Goal: Task Accomplishment & Management: Manage account settings

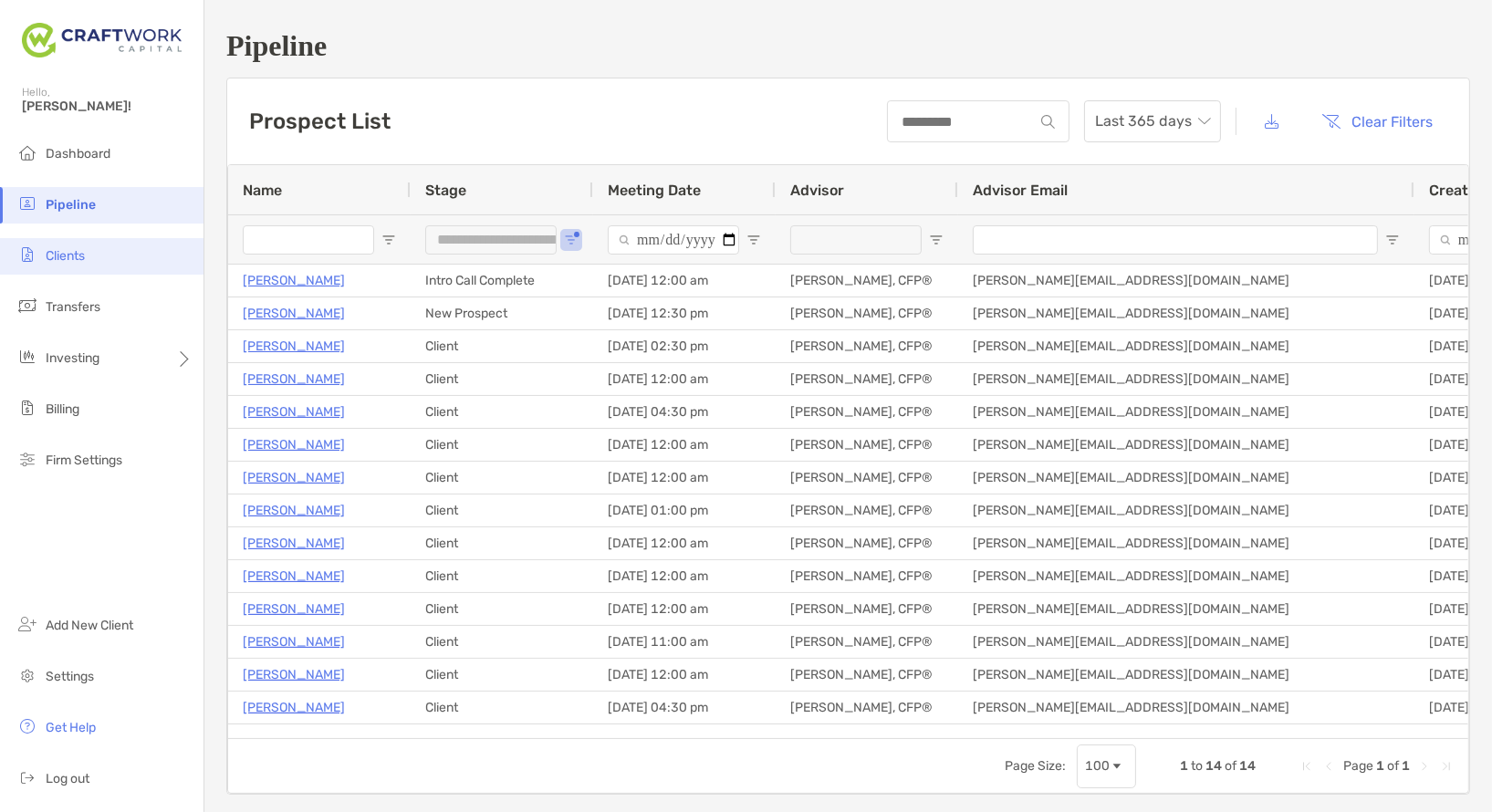
click at [51, 273] on li "Clients" at bounding box center [101, 255] width 204 height 36
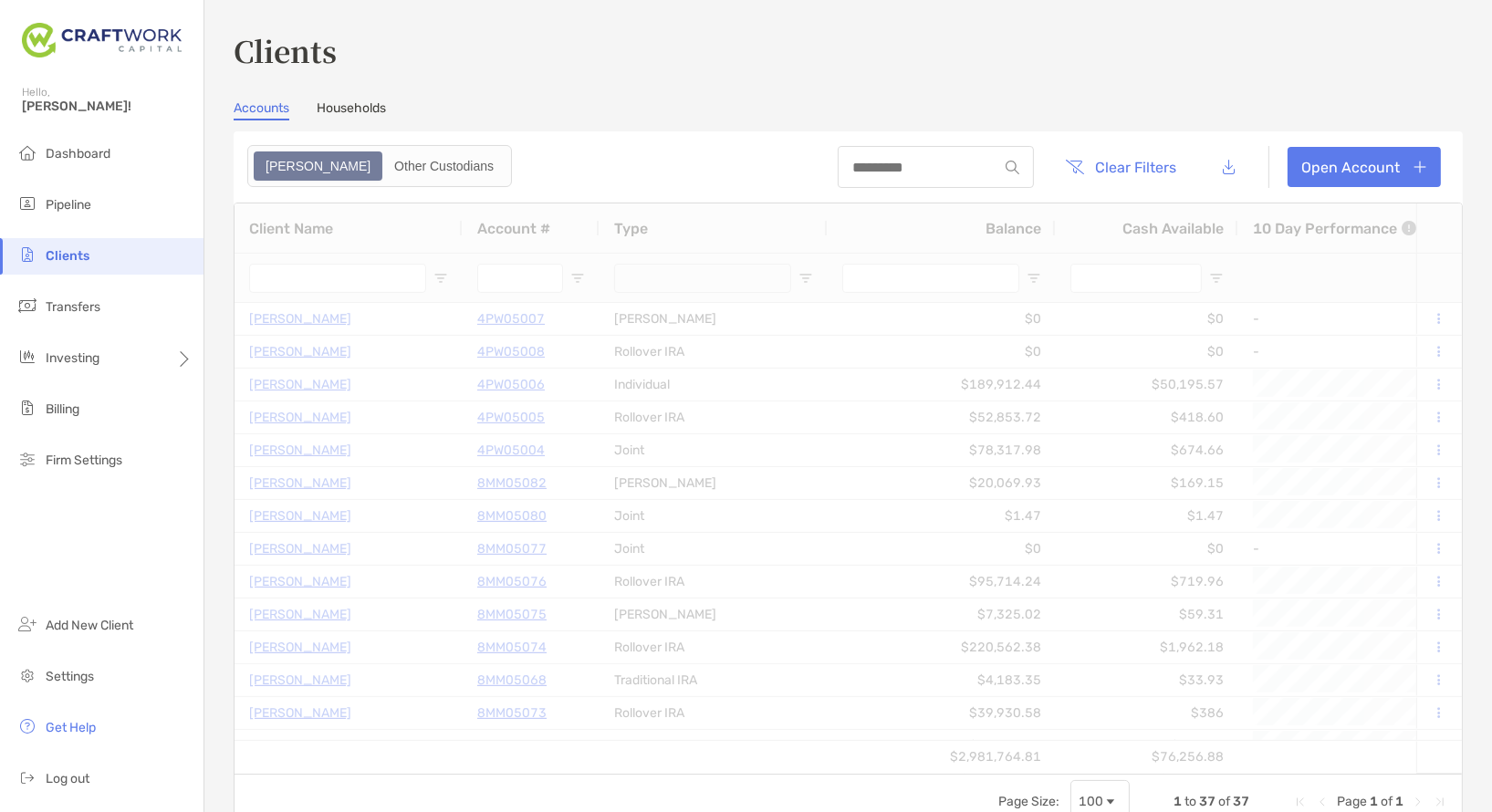
type input "*********"
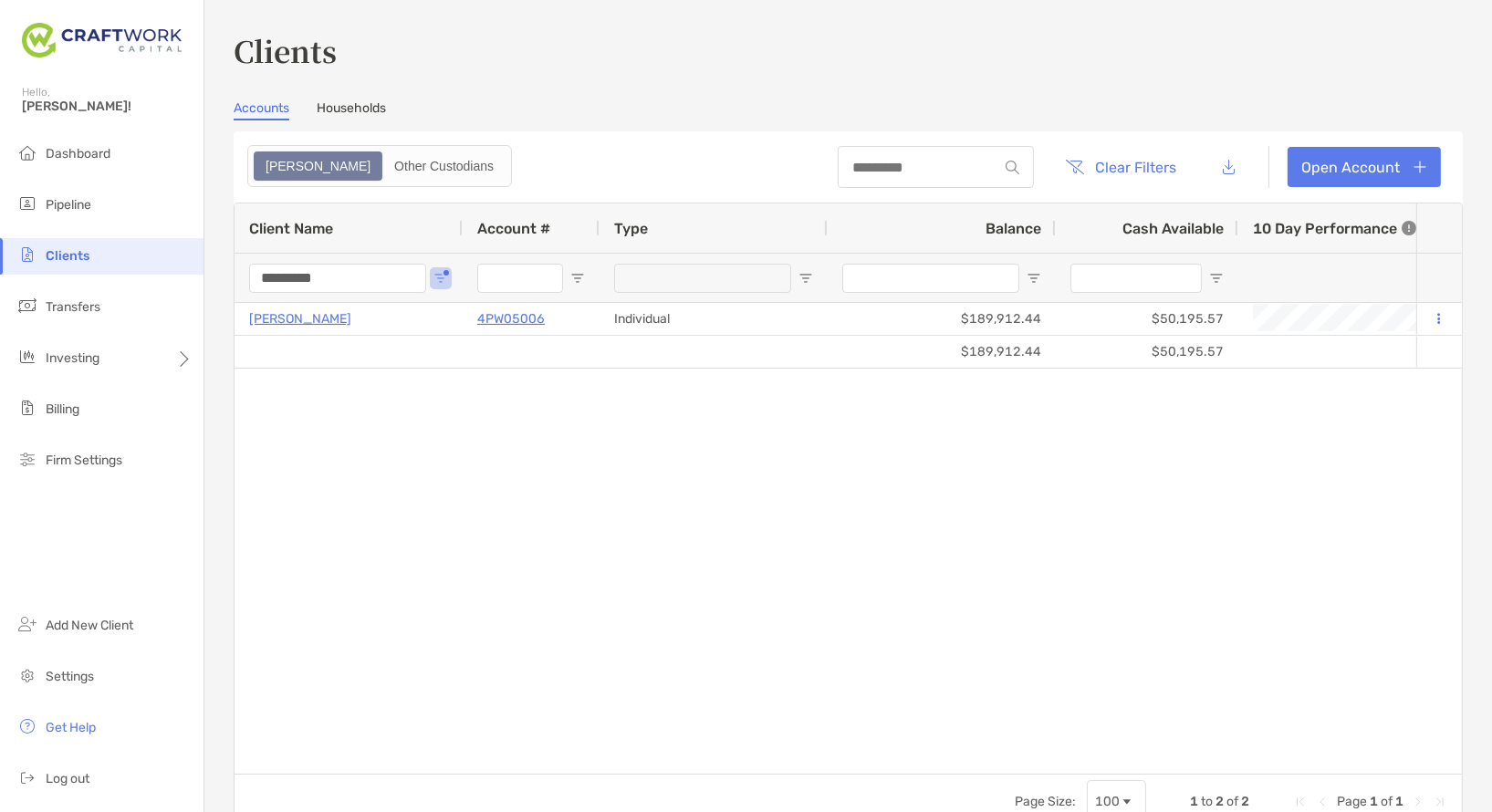
drag, startPoint x: 349, startPoint y: 281, endPoint x: 204, endPoint y: 266, distance: 145.8
click at [205, 266] on div "Clients Accounts Households Zoe Other Custodians Clear Filters Open Account 1 t…" at bounding box center [848, 406] width 1287 height 812
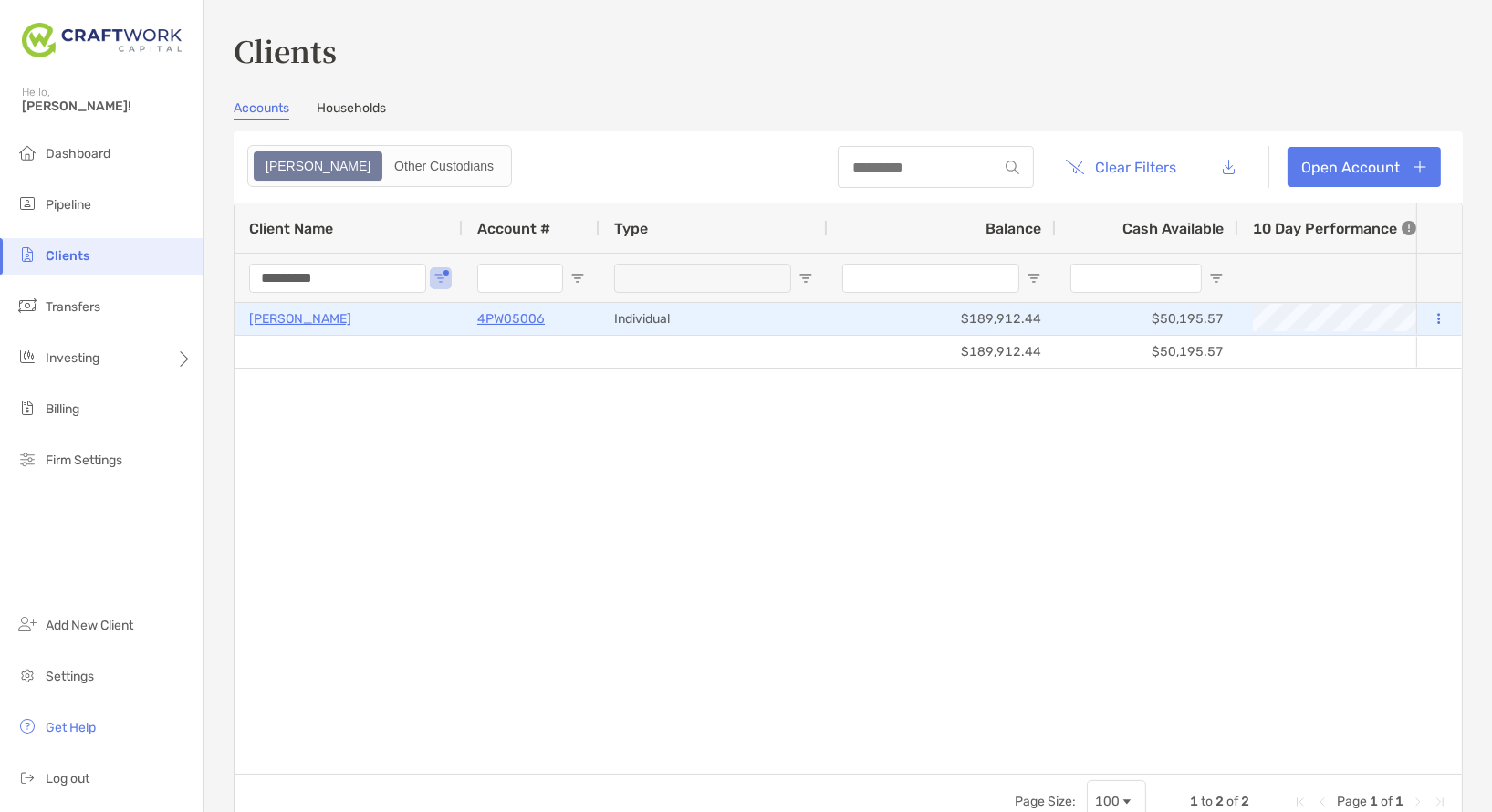
click at [294, 317] on p "[PERSON_NAME]" at bounding box center [300, 319] width 102 height 23
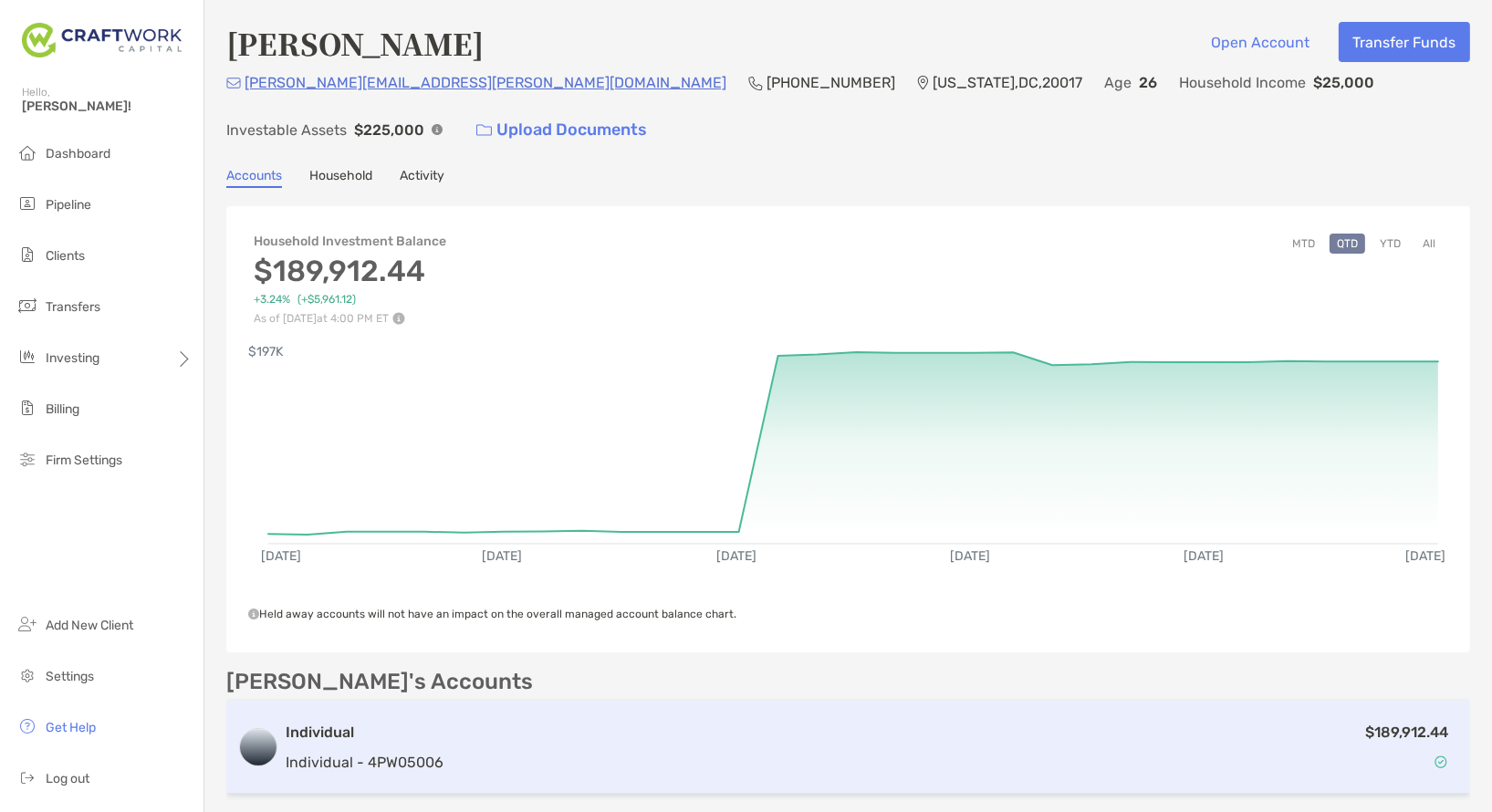
click at [438, 758] on p "Individual - 4PW05006" at bounding box center [364, 762] width 158 height 23
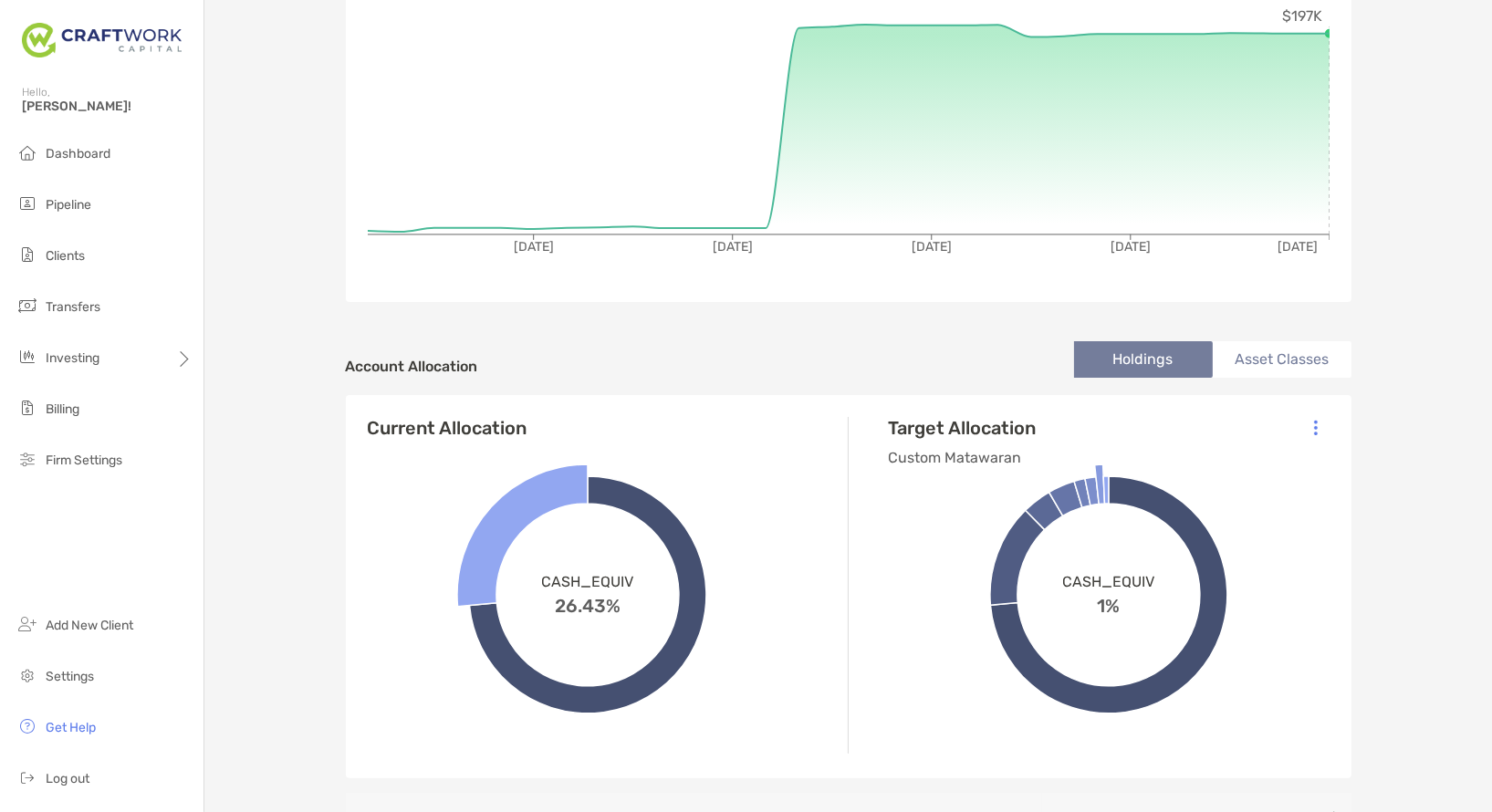
scroll to position [308, 0]
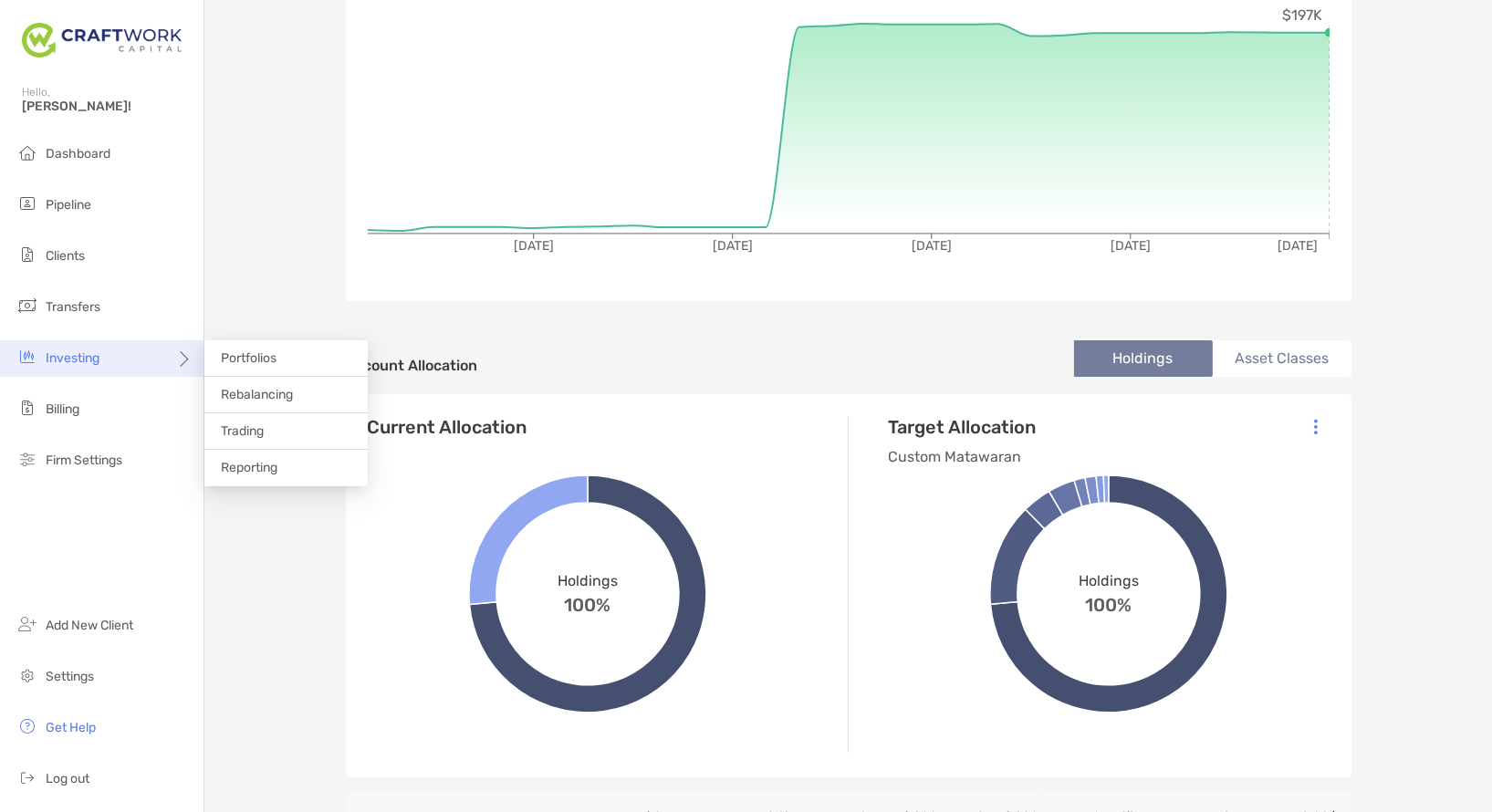
click at [99, 366] on span "Investing" at bounding box center [73, 358] width 54 height 16
click at [304, 398] on li "Rebalancing" at bounding box center [286, 394] width 164 height 36
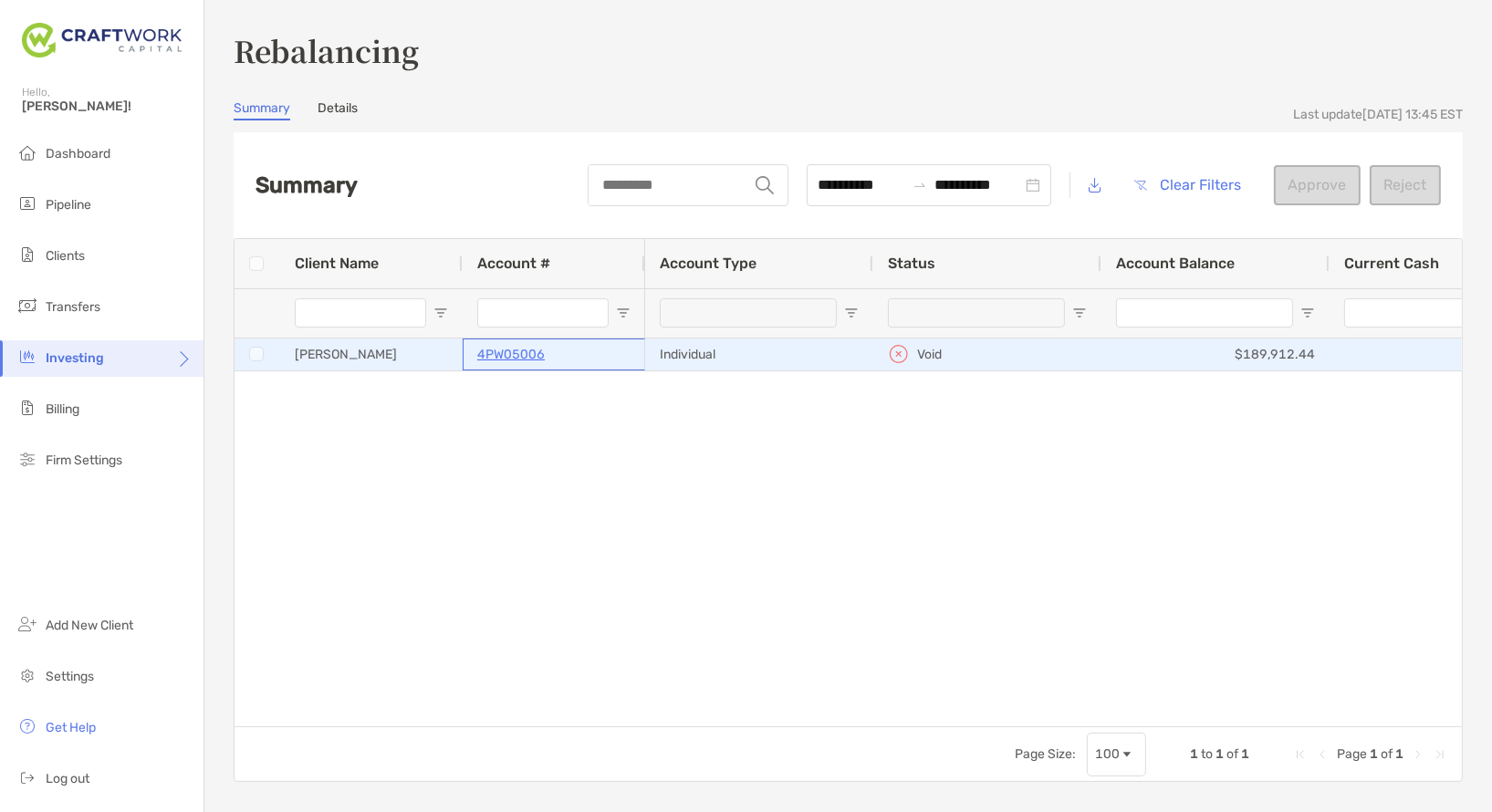
click at [521, 357] on p "4PW05006" at bounding box center [510, 354] width 68 height 23
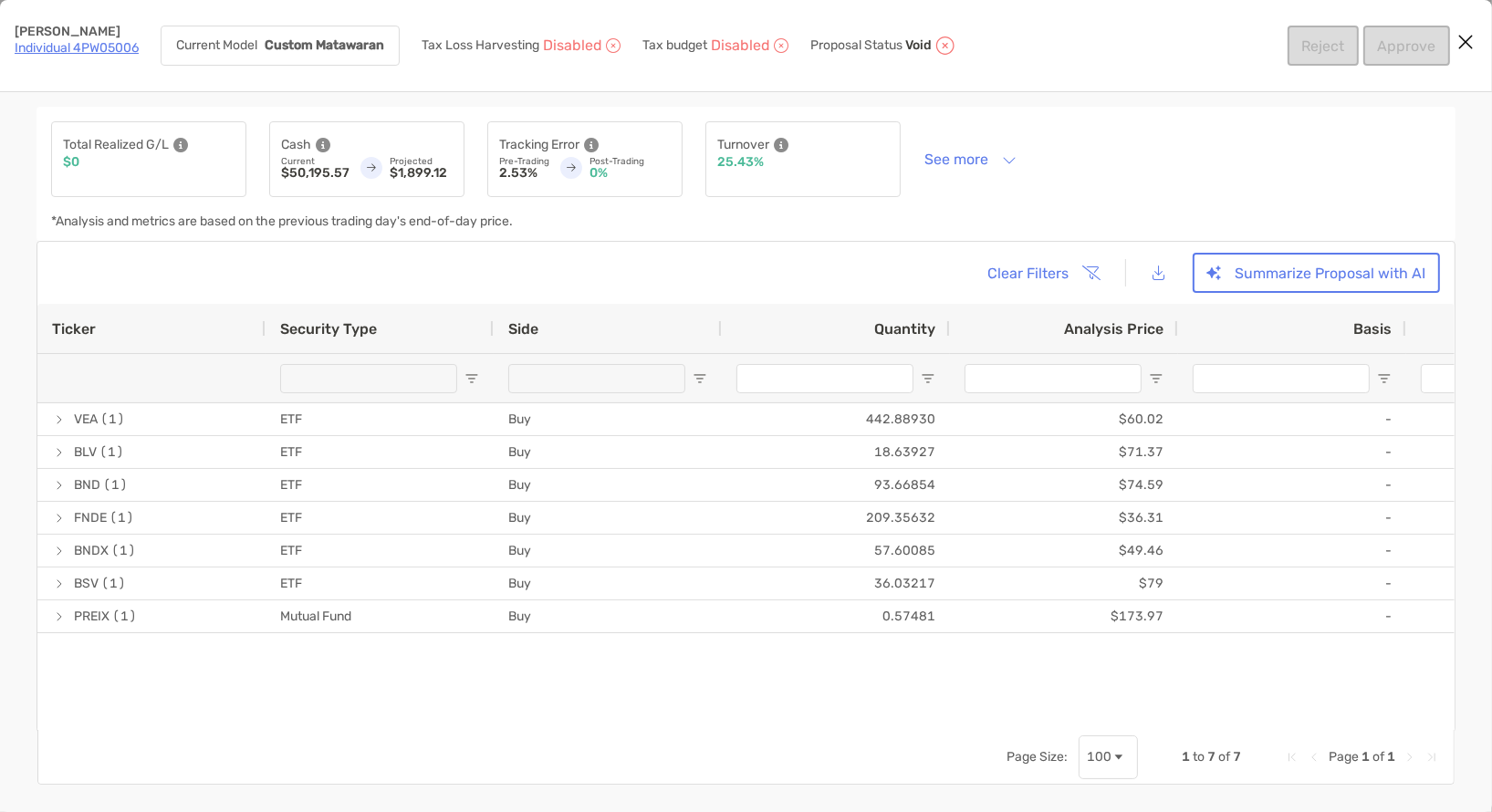
click at [50, 47] on link "Individual 4PW05006" at bounding box center [76, 47] width 124 height 16
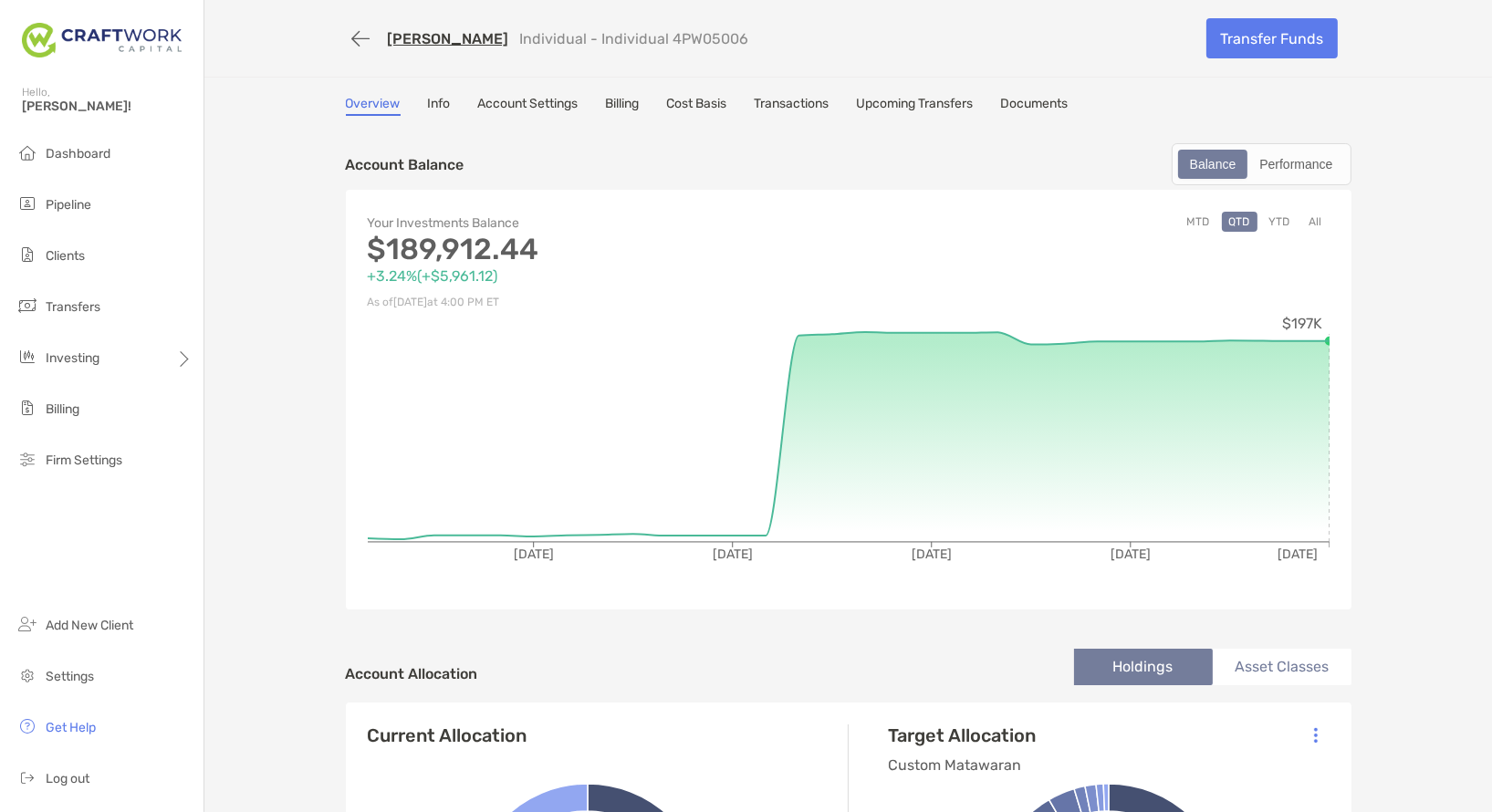
click at [530, 109] on link "Account Settings" at bounding box center [528, 106] width 100 height 20
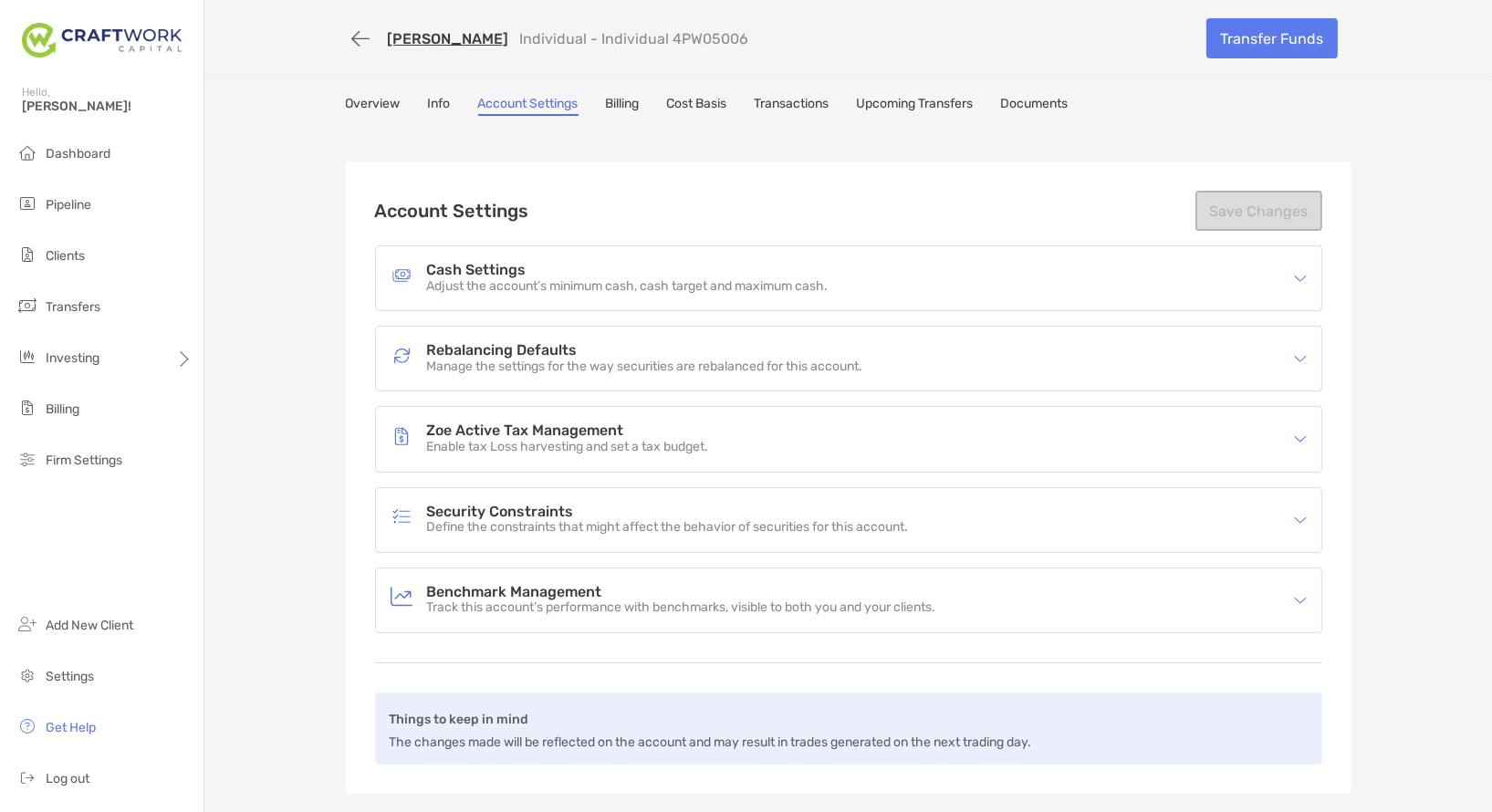
click at [565, 517] on div "Security Constraints Define the constraints that might affect the behavior of s…" at bounding box center [667, 519] width 482 height 31
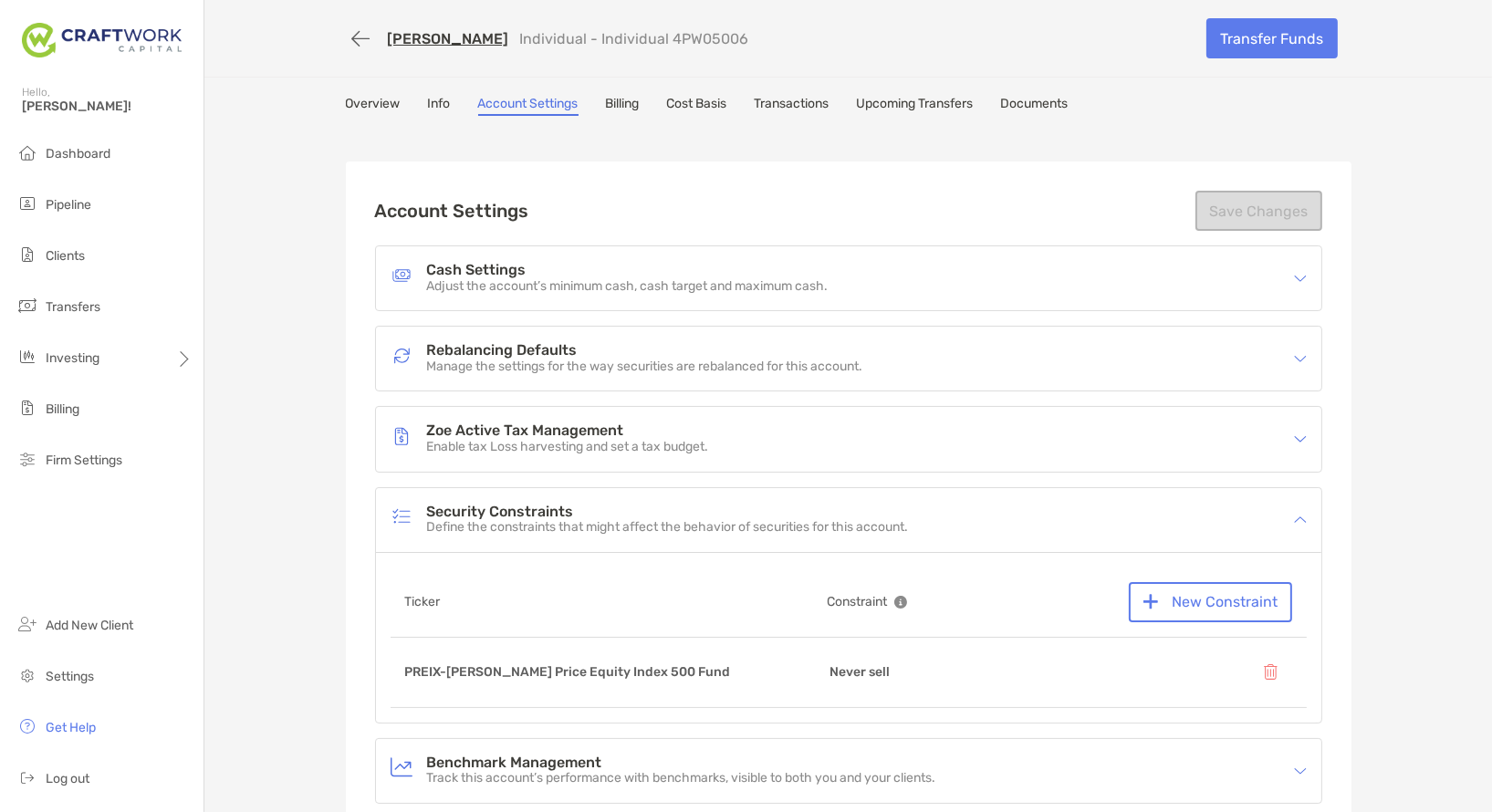
drag, startPoint x: 874, startPoint y: 676, endPoint x: 618, endPoint y: 680, distance: 256.0
click at [857, 677] on p "Never sell" at bounding box center [859, 672] width 60 height 23
click at [564, 669] on p "PREIX - [PERSON_NAME] Price Equity Index 500 Fund" at bounding box center [568, 672] width 325 height 23
click at [1248, 599] on button "New Constraint" at bounding box center [1209, 601] width 163 height 40
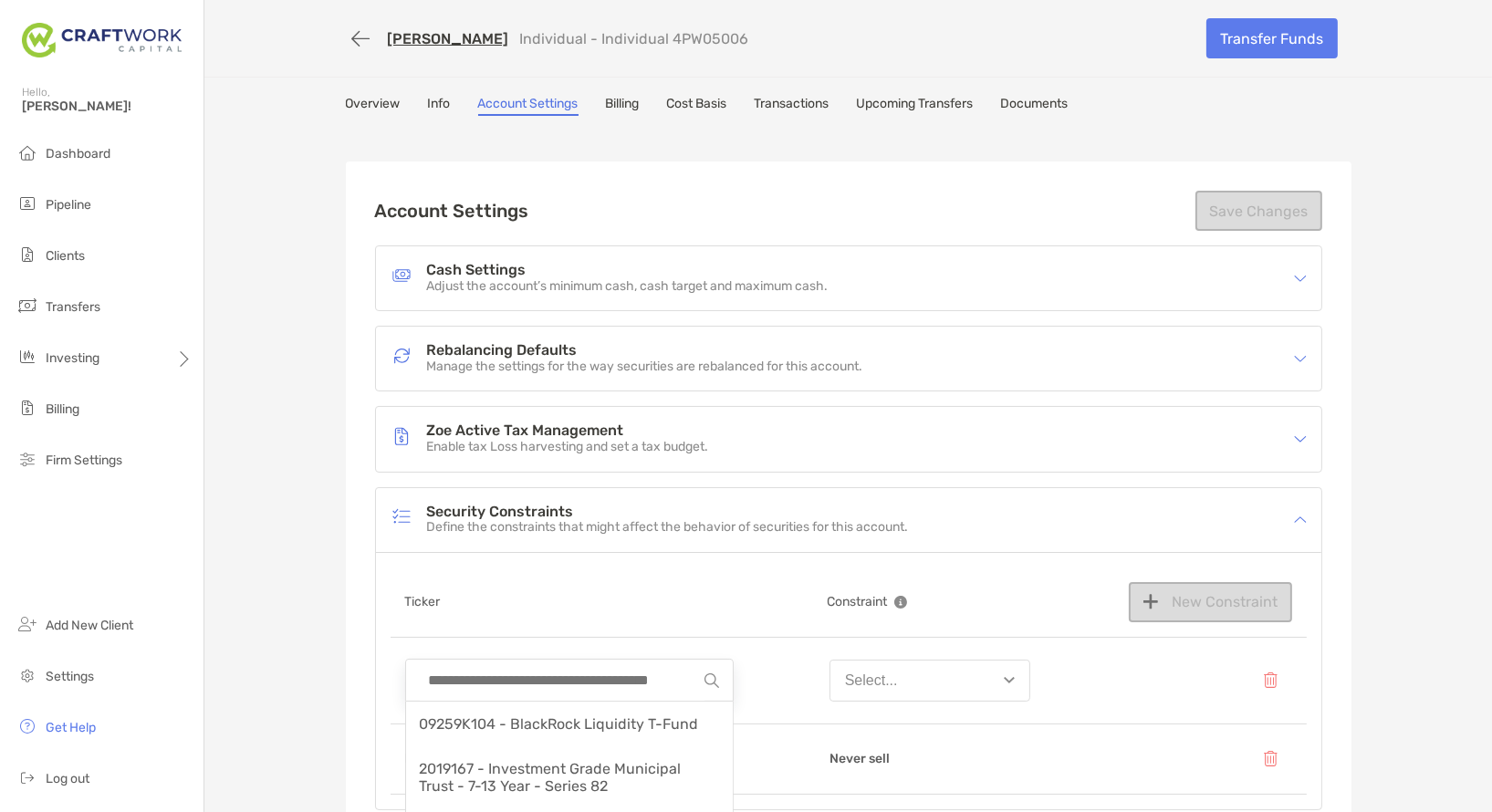
click at [627, 686] on input at bounding box center [561, 680] width 284 height 41
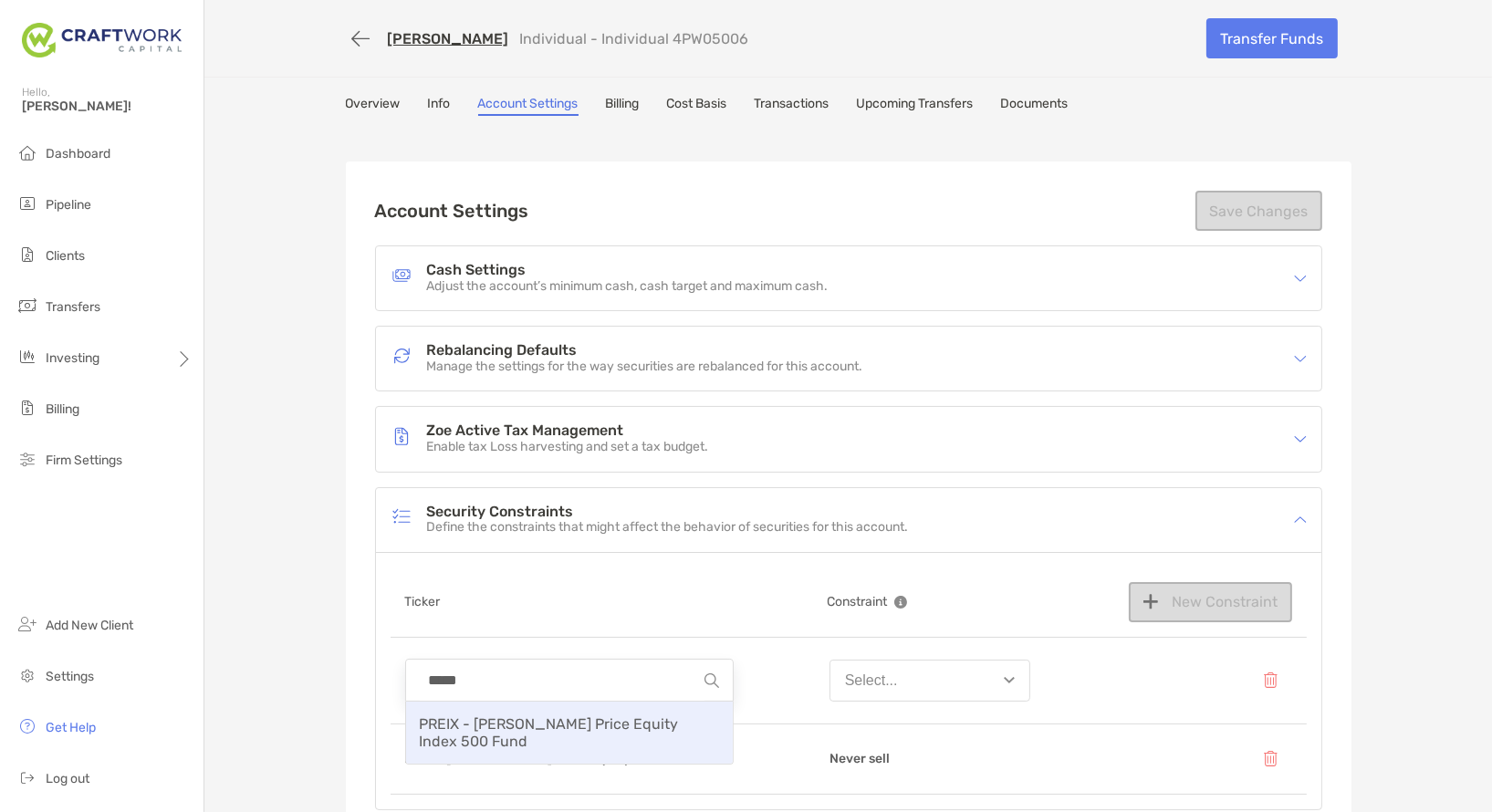
click at [576, 727] on span "PREIX - [PERSON_NAME] Price Equity Index 500 Fund" at bounding box center [548, 731] width 259 height 34
type input "**********"
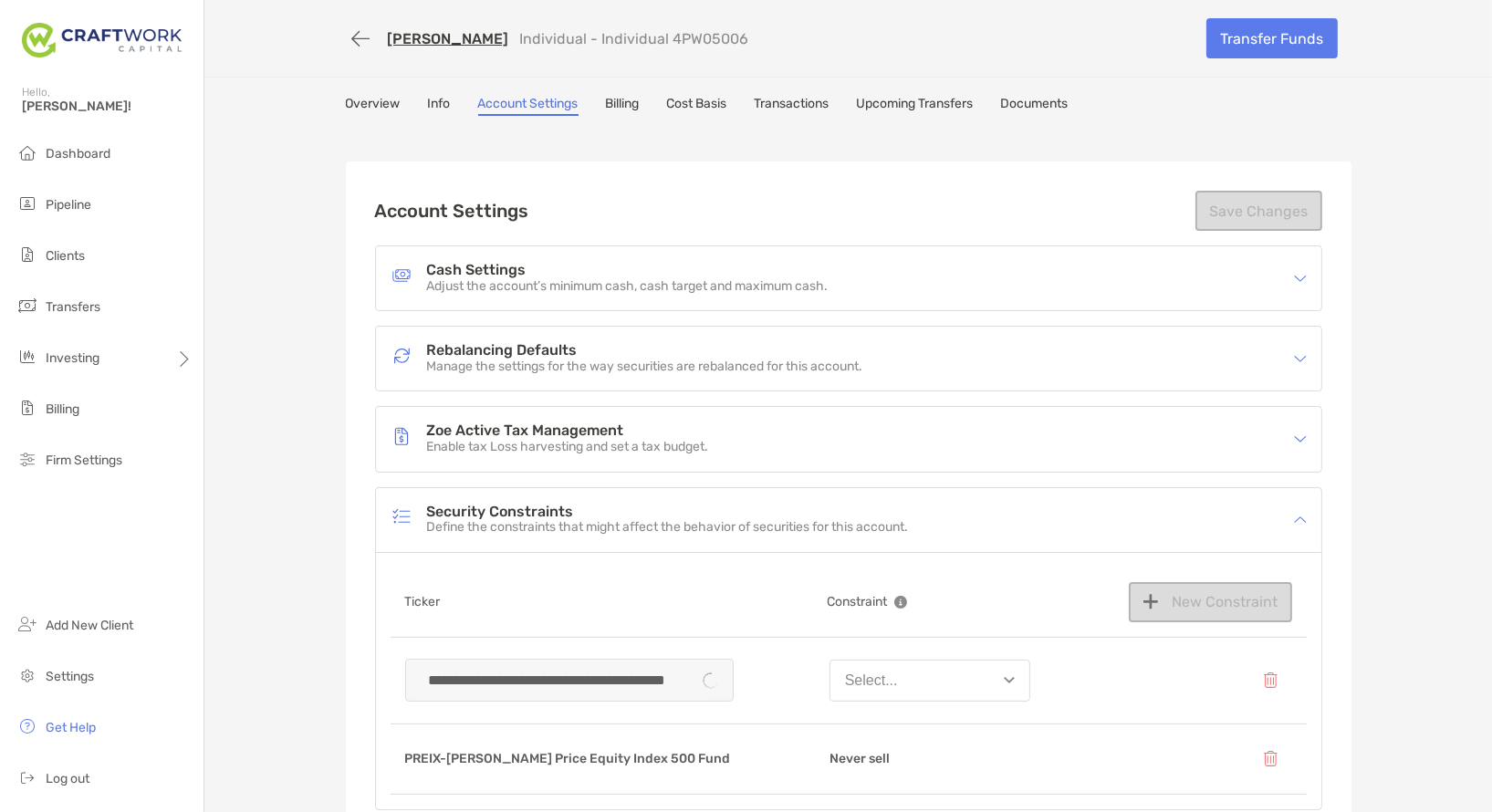
click at [852, 672] on div "Select..." at bounding box center [871, 680] width 53 height 17
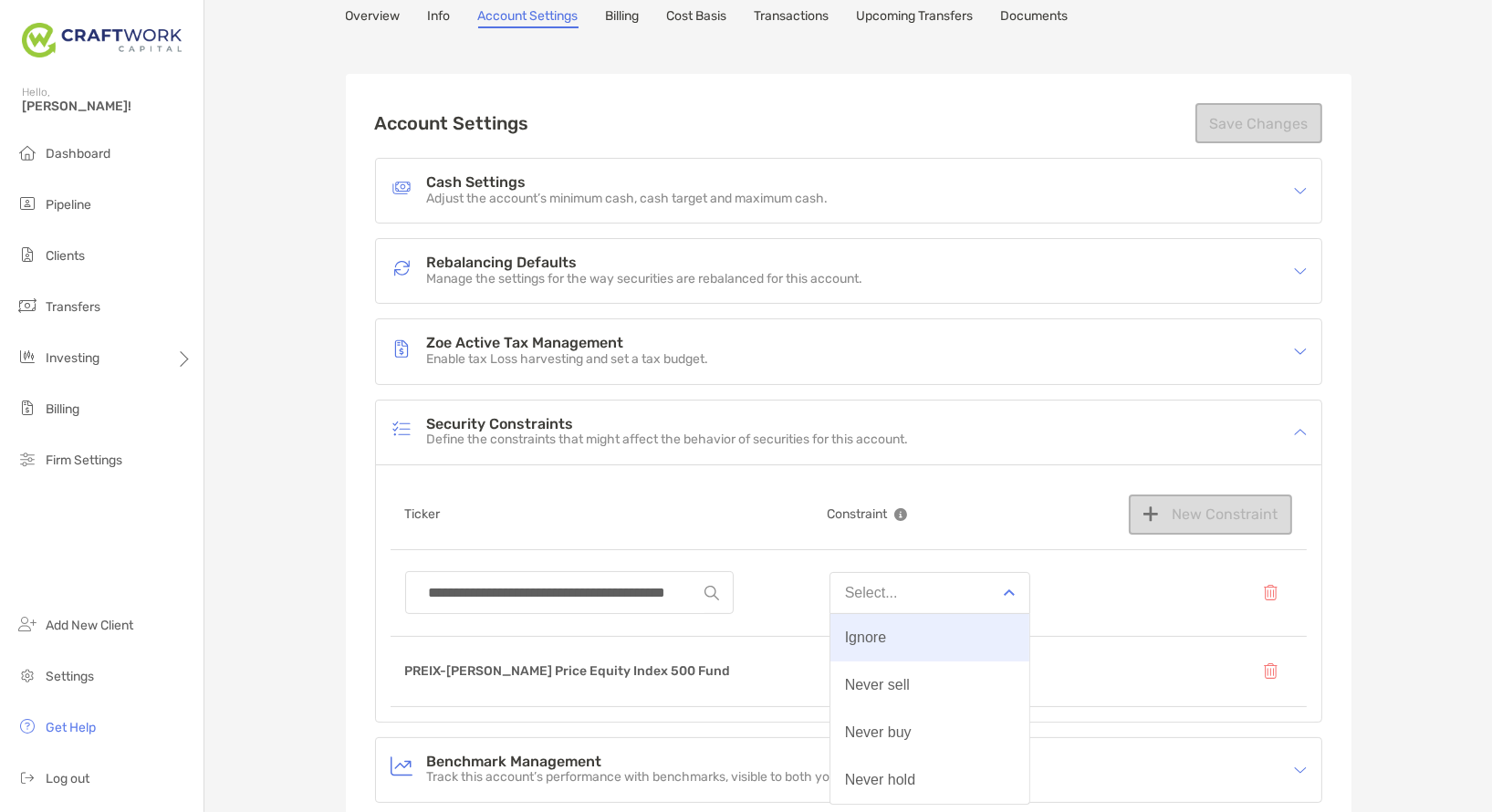
scroll to position [100, 0]
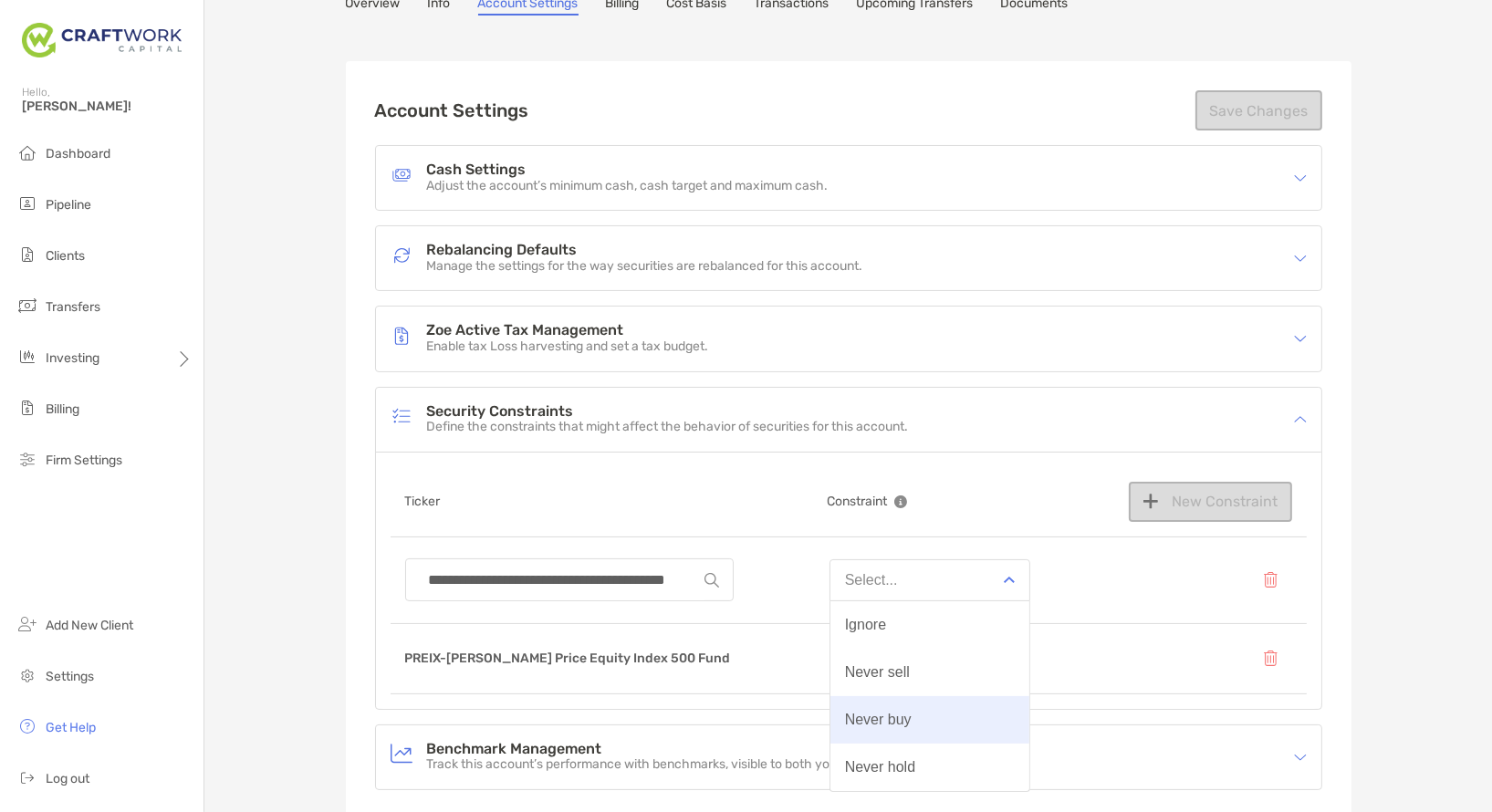
click at [869, 715] on div "Never buy" at bounding box center [878, 720] width 67 height 17
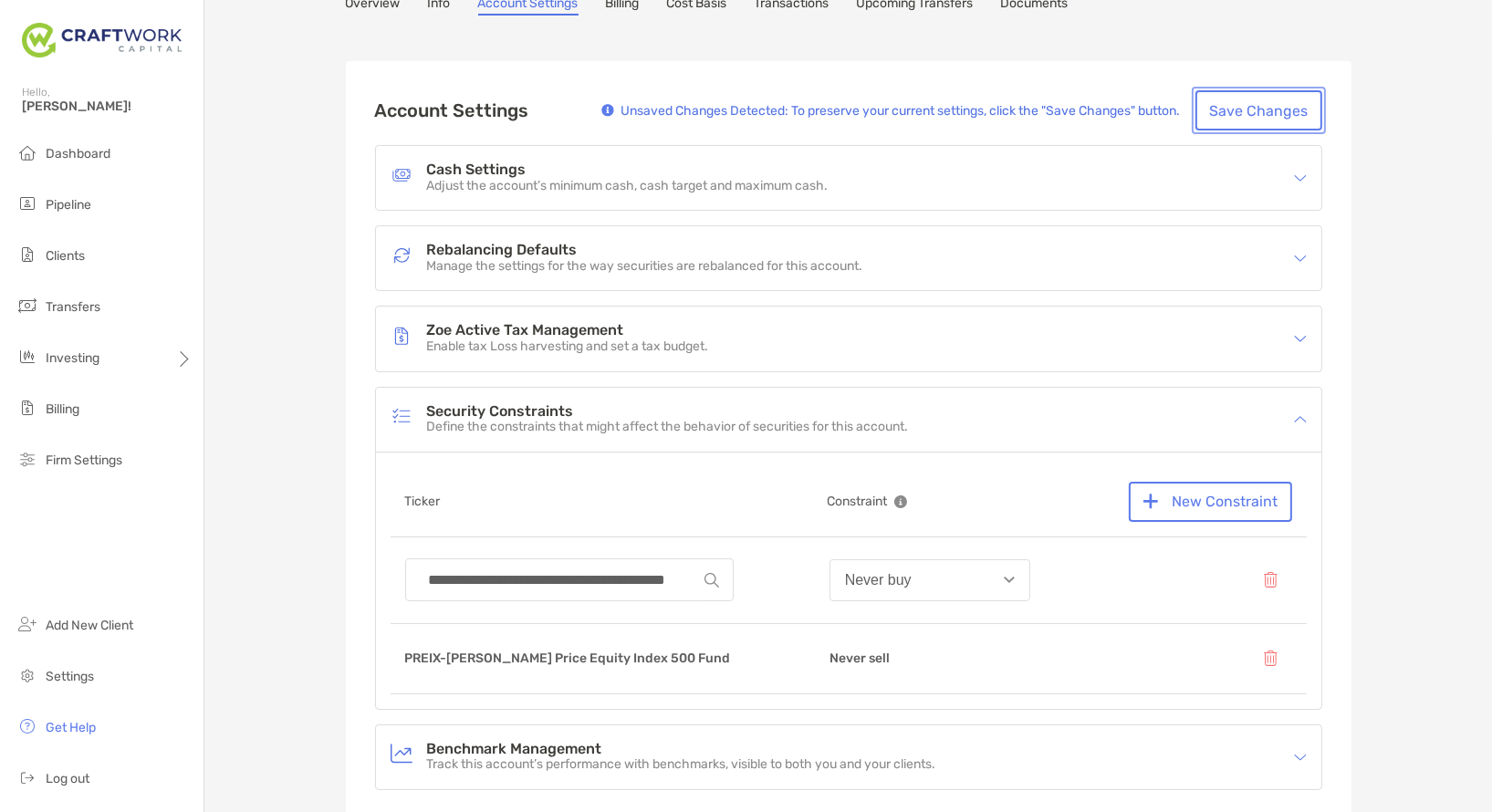
click at [1297, 103] on button "Save Changes" at bounding box center [1259, 110] width 126 height 40
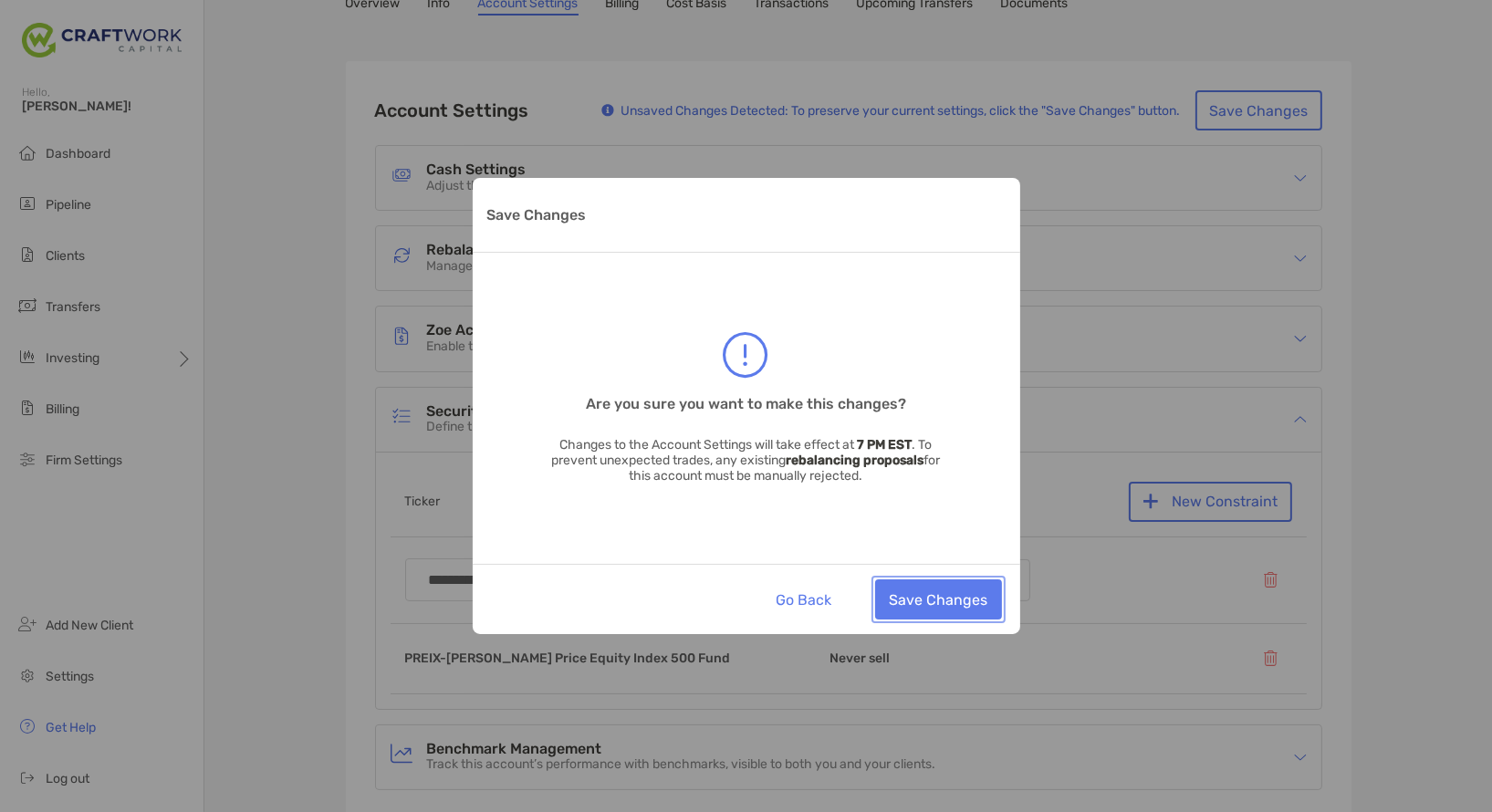
click at [921, 604] on button "Save Changes" at bounding box center [938, 598] width 126 height 40
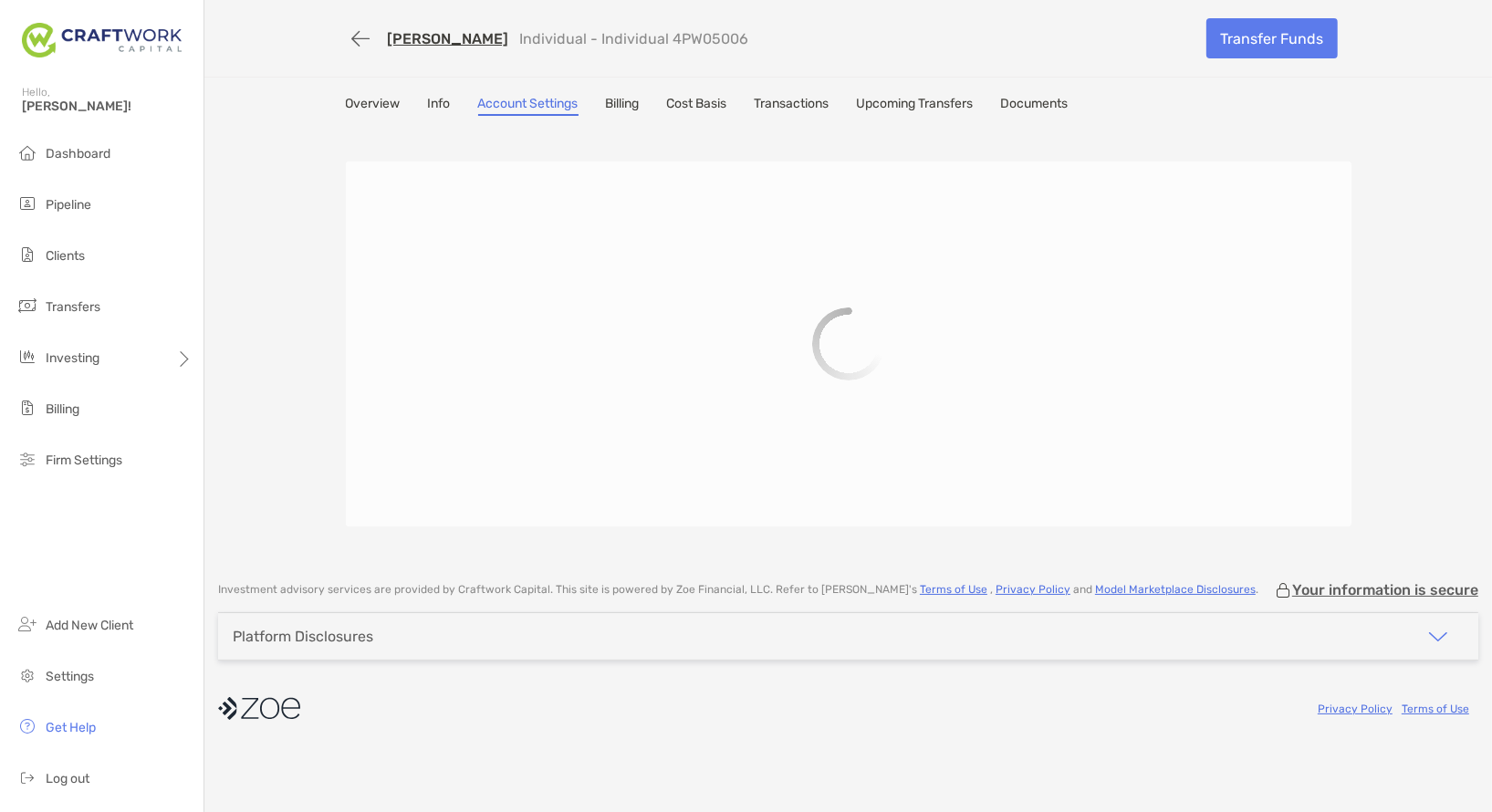
scroll to position [0, 0]
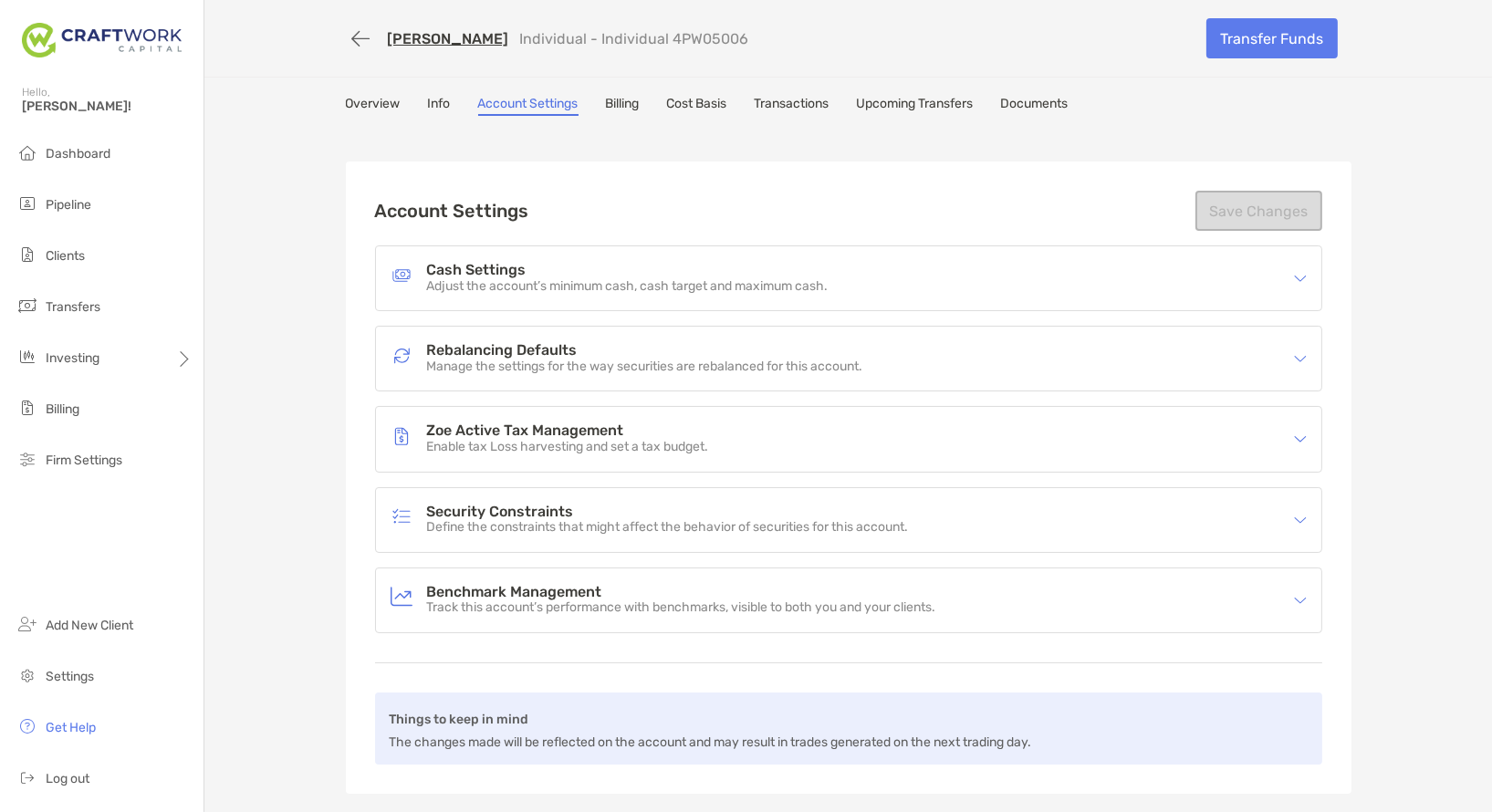
click at [77, 128] on div "Hello, [PERSON_NAME]!" at bounding box center [101, 110] width 204 height 52
click at [73, 145] on li "Dashboard" at bounding box center [101, 153] width 204 height 36
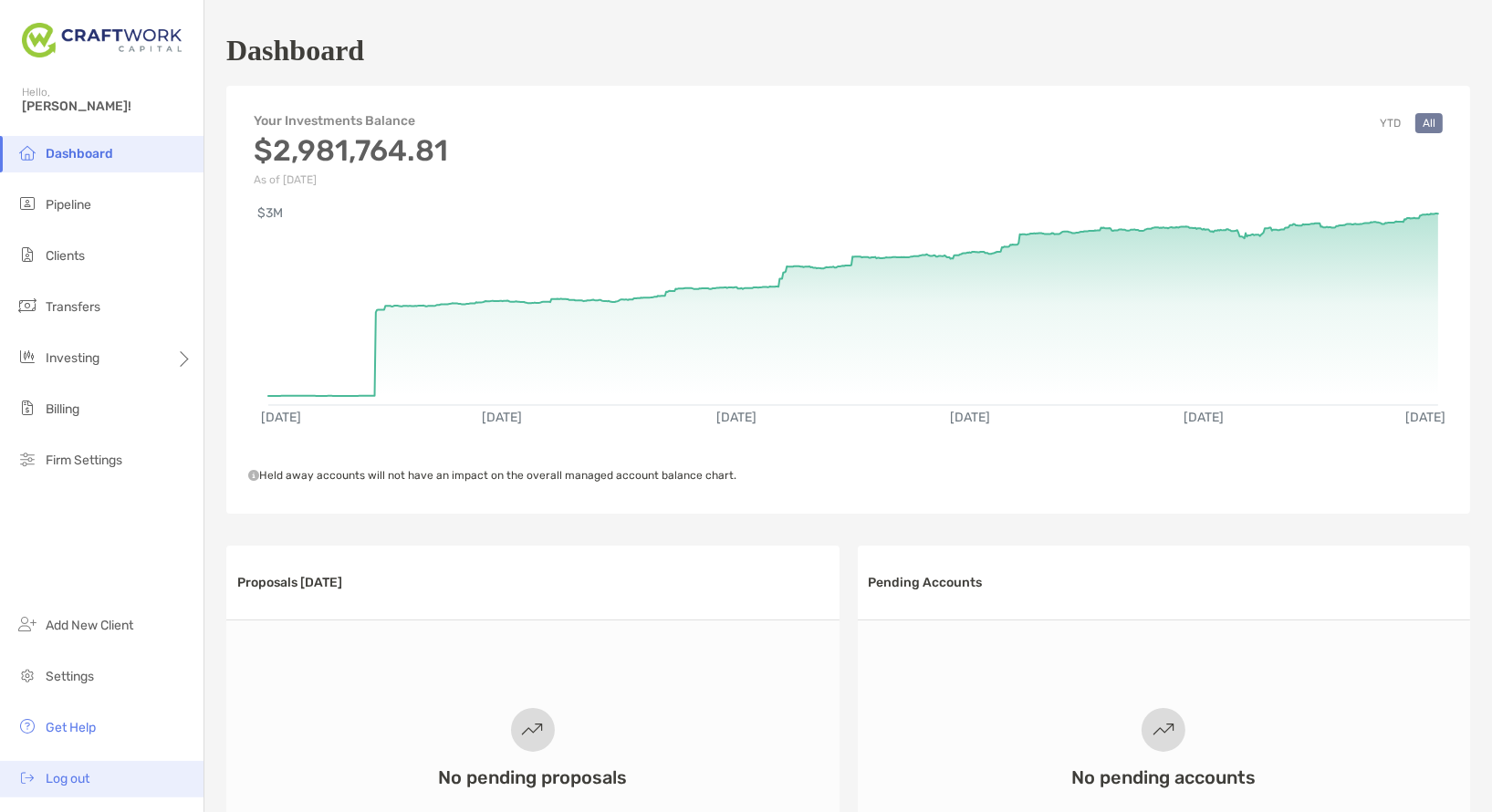
click at [66, 786] on span "Log out" at bounding box center [67, 778] width 44 height 16
